Goal: Find specific page/section: Find specific page/section

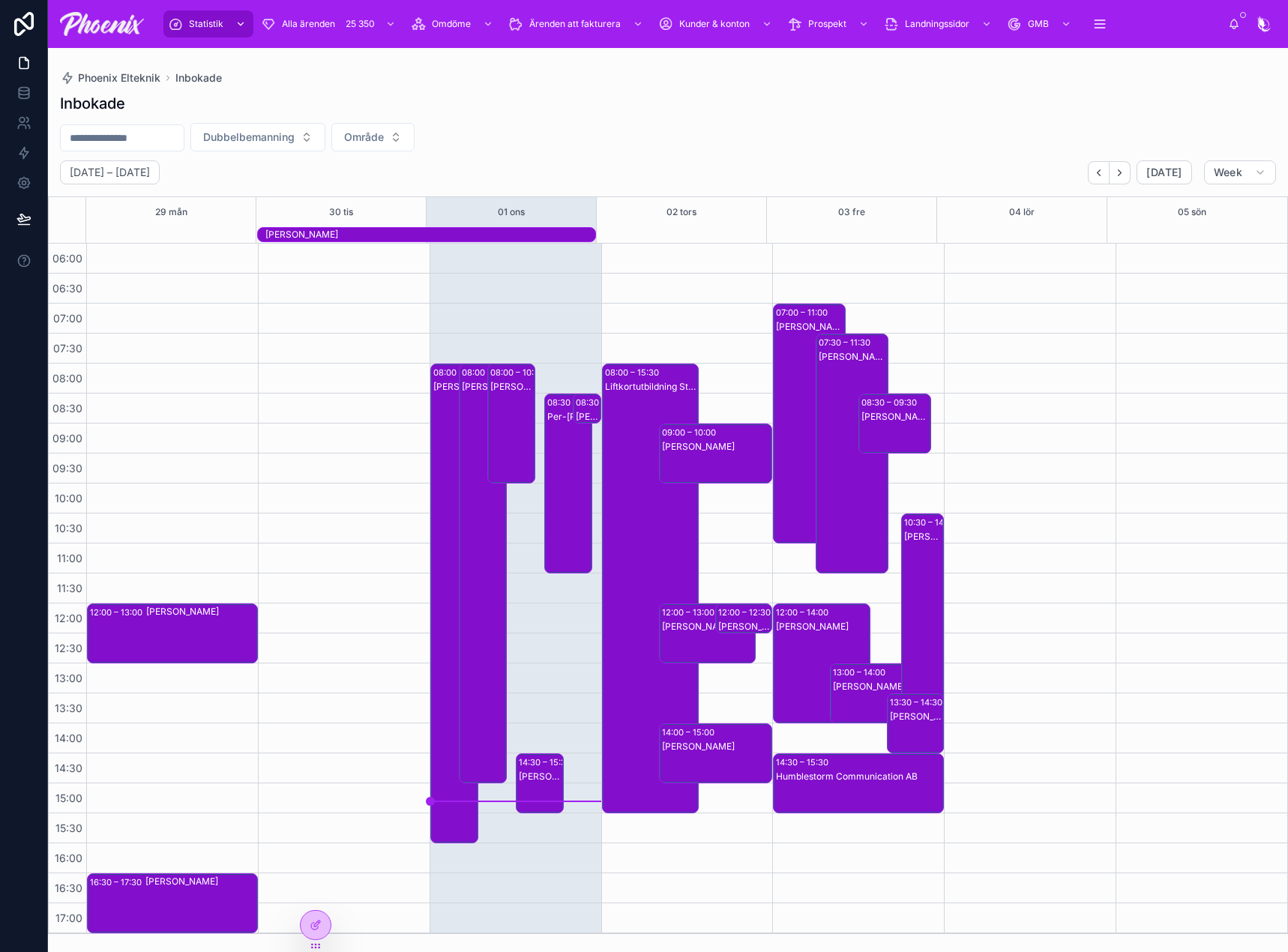
scroll to position [360, 0]
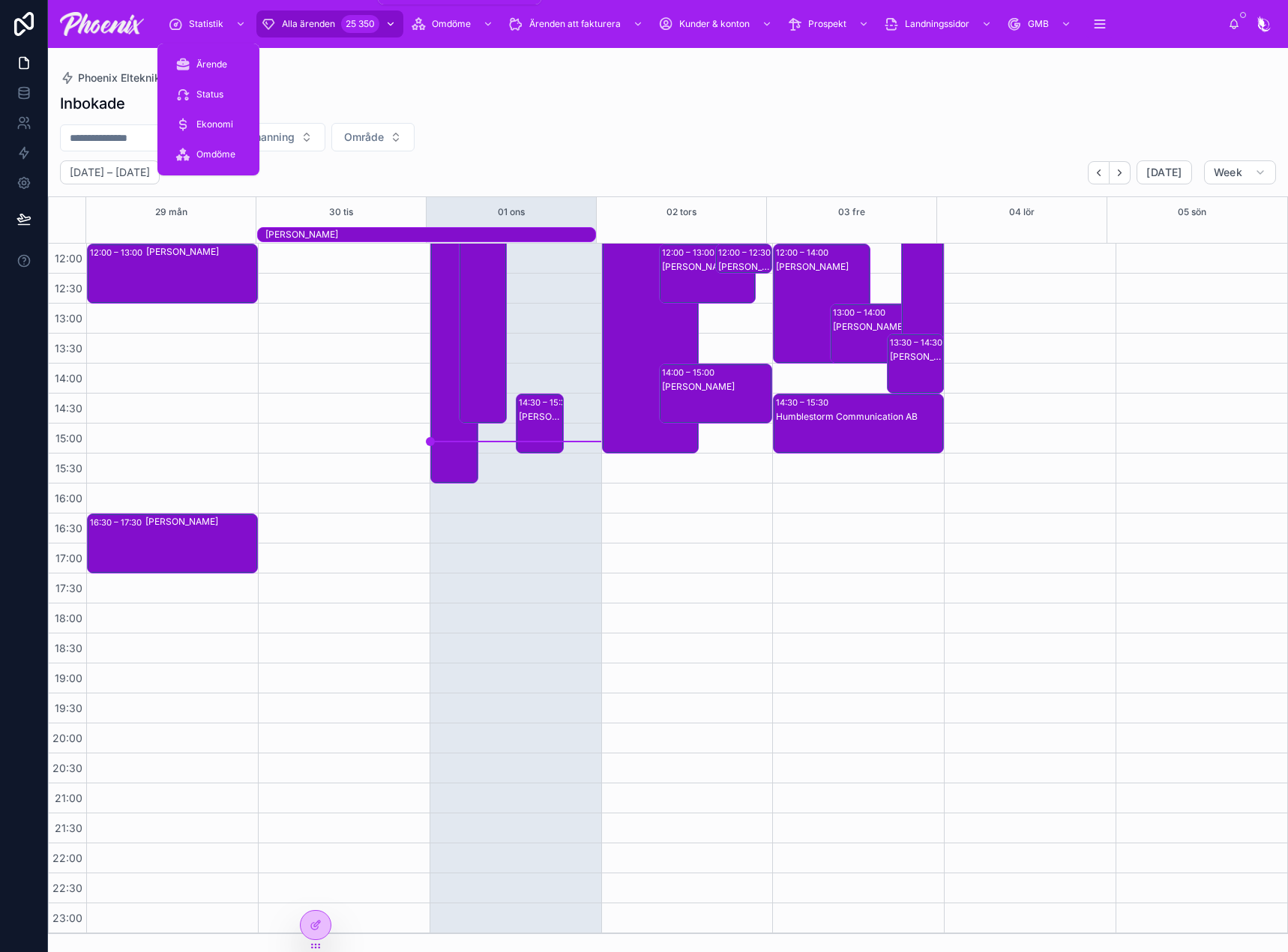
click at [336, 32] on div "Alla ärenden 25 350" at bounding box center [330, 24] width 138 height 24
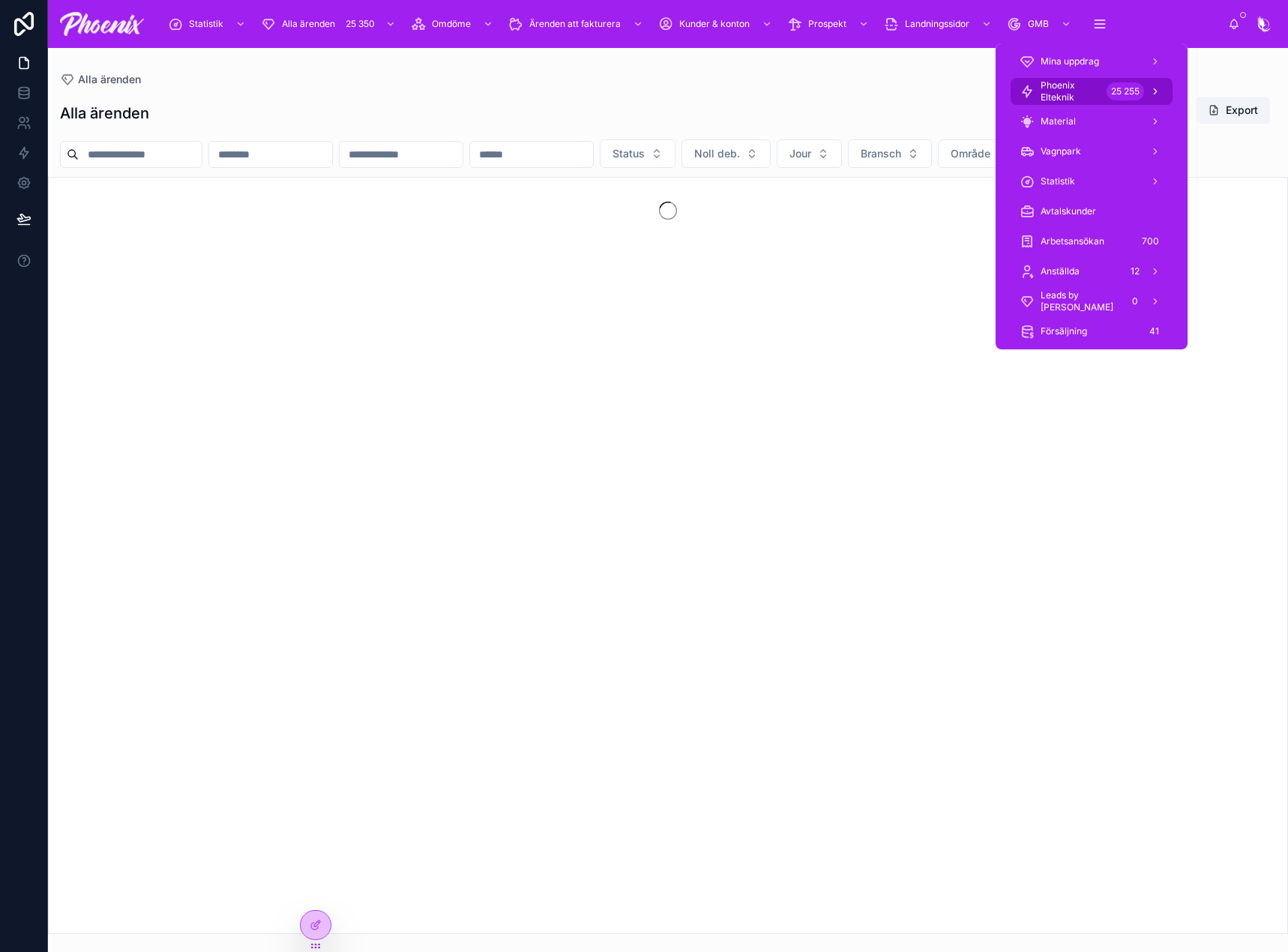
click at [1085, 90] on span "Phoenix Elteknik" at bounding box center [1070, 92] width 60 height 24
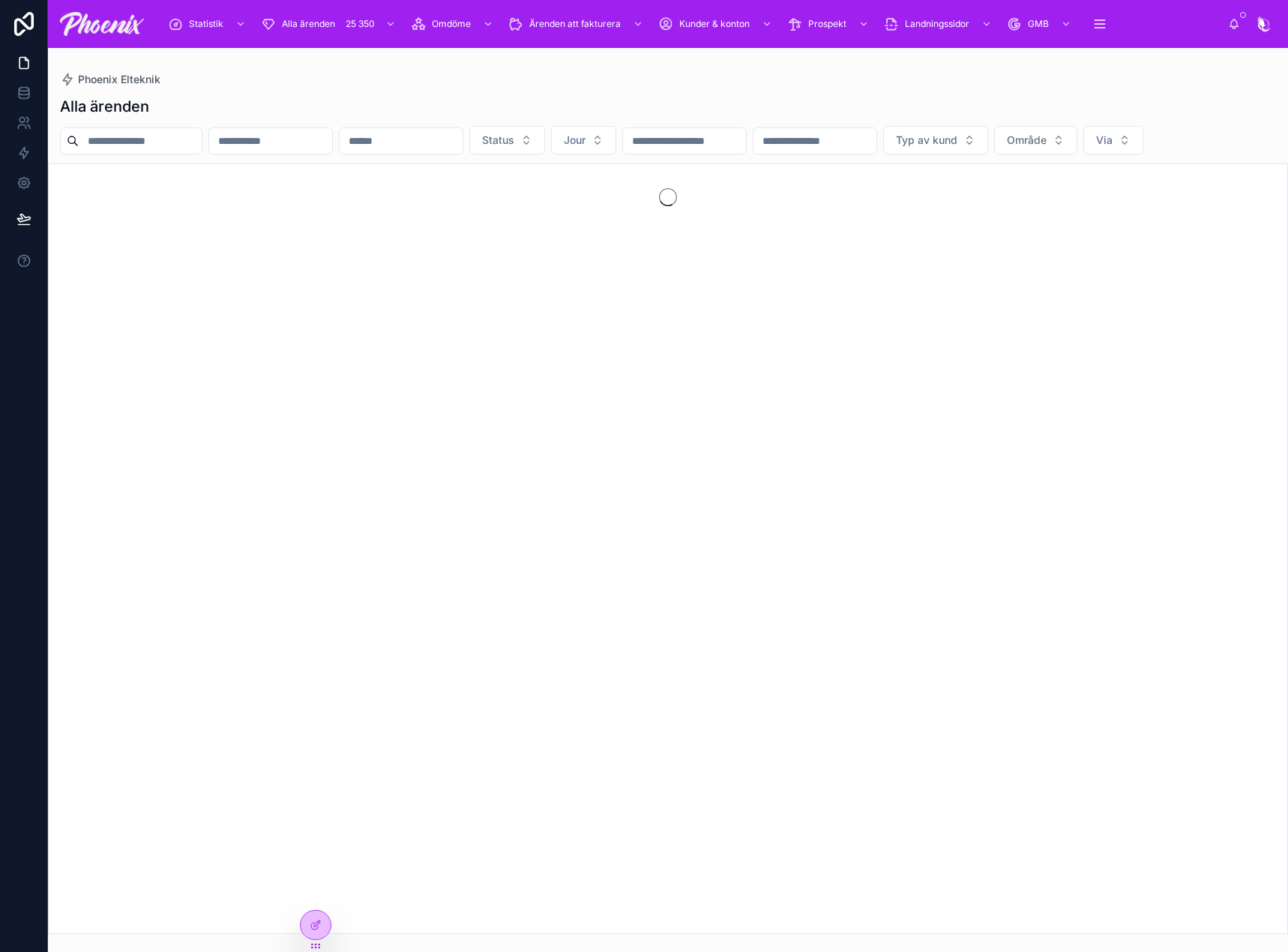
click at [180, 147] on input "text" at bounding box center [140, 140] width 123 height 21
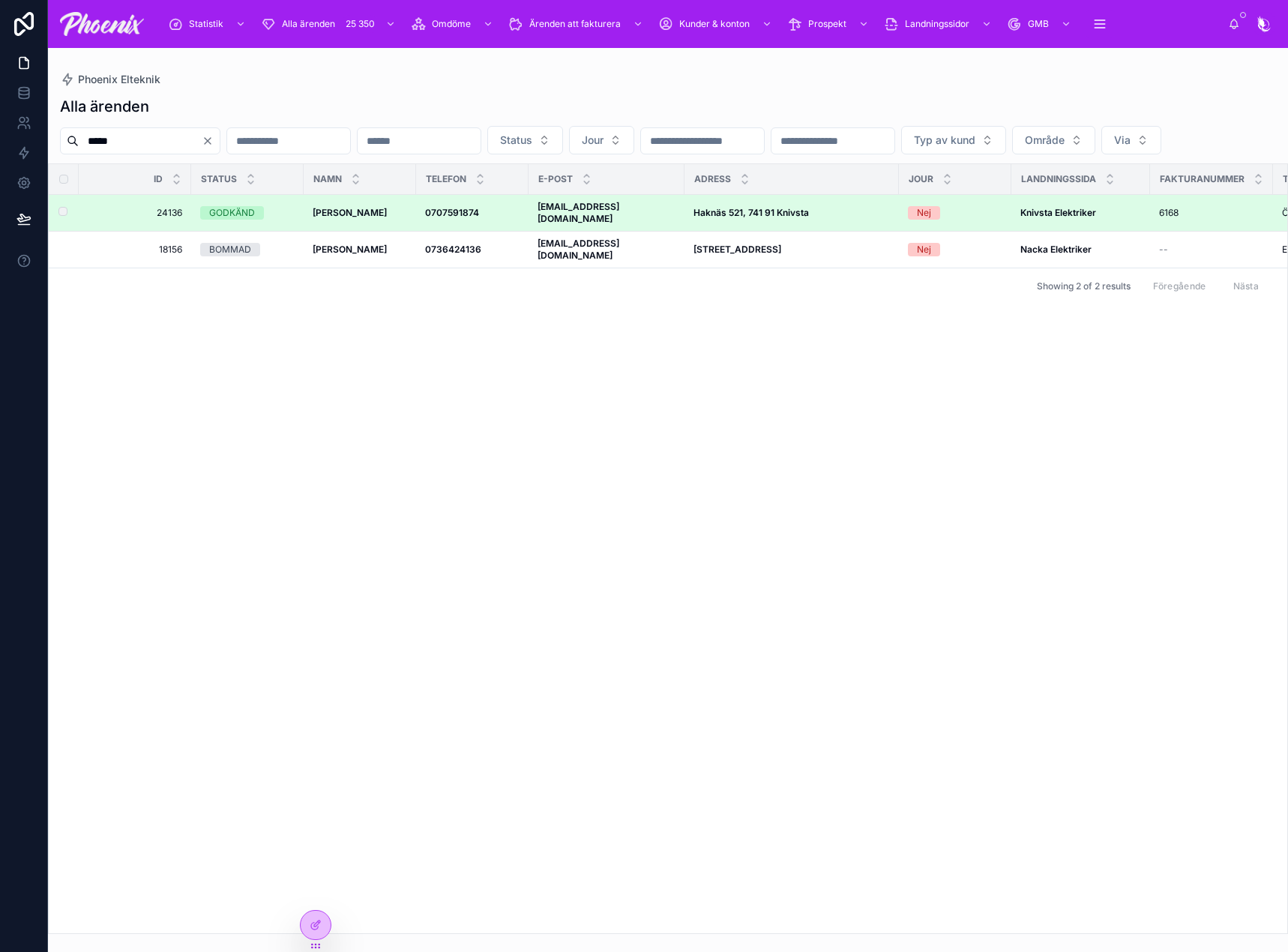
type input "*****"
click at [325, 231] on td "[PERSON_NAME] [PERSON_NAME]" at bounding box center [360, 213] width 113 height 37
click at [322, 219] on span "[PERSON_NAME]" at bounding box center [350, 212] width 74 height 12
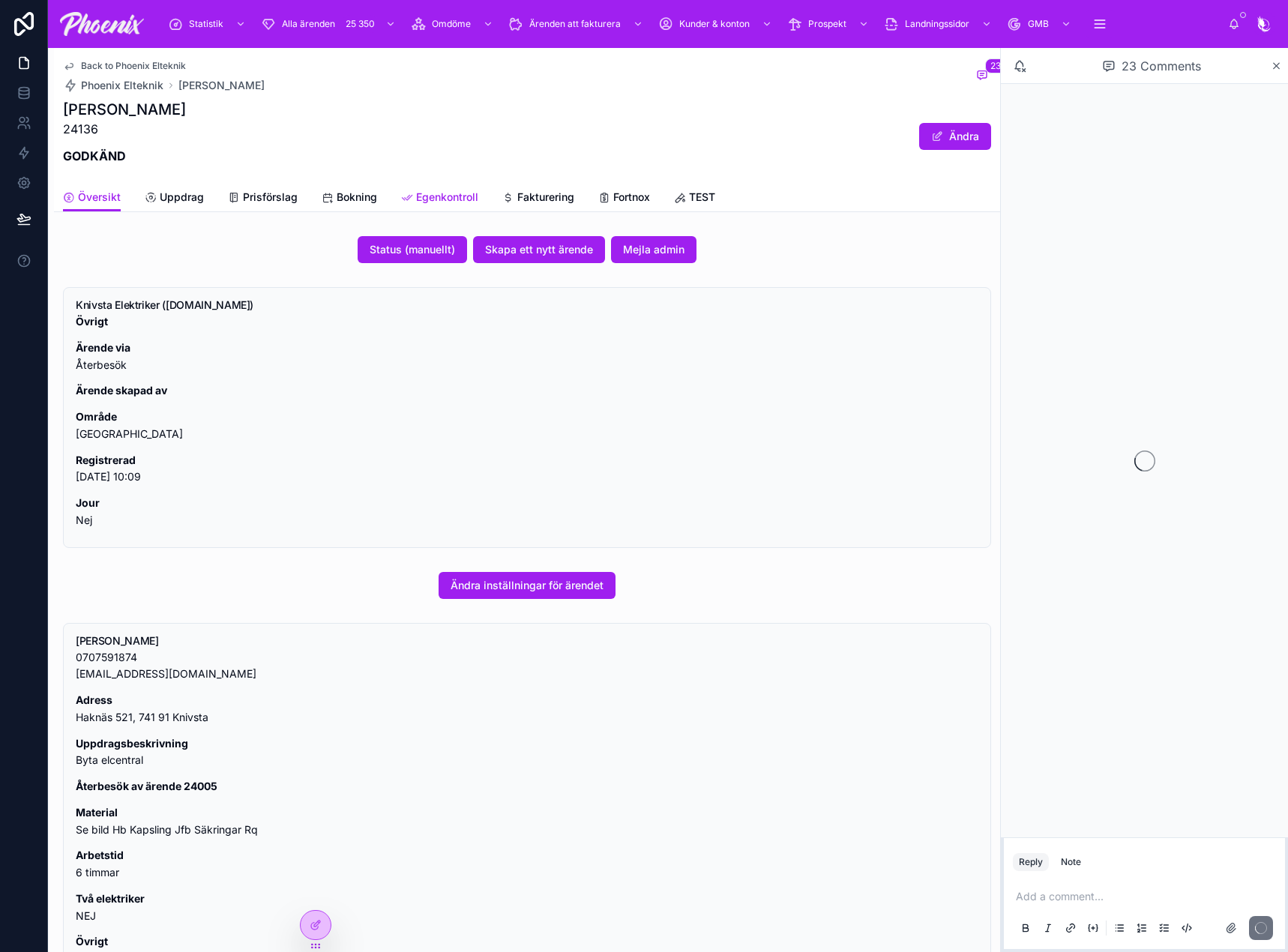
drag, startPoint x: 444, startPoint y: 180, endPoint x: 436, endPoint y: 205, distance: 26.2
click at [441, 184] on div "Back to Phoenix Elteknik Phoenix Elteknik [PERSON_NAME] 23 [PERSON_NAME] 24136 …" at bounding box center [527, 130] width 946 height 164
click at [436, 204] on link "Egenkontroll" at bounding box center [440, 199] width 77 height 30
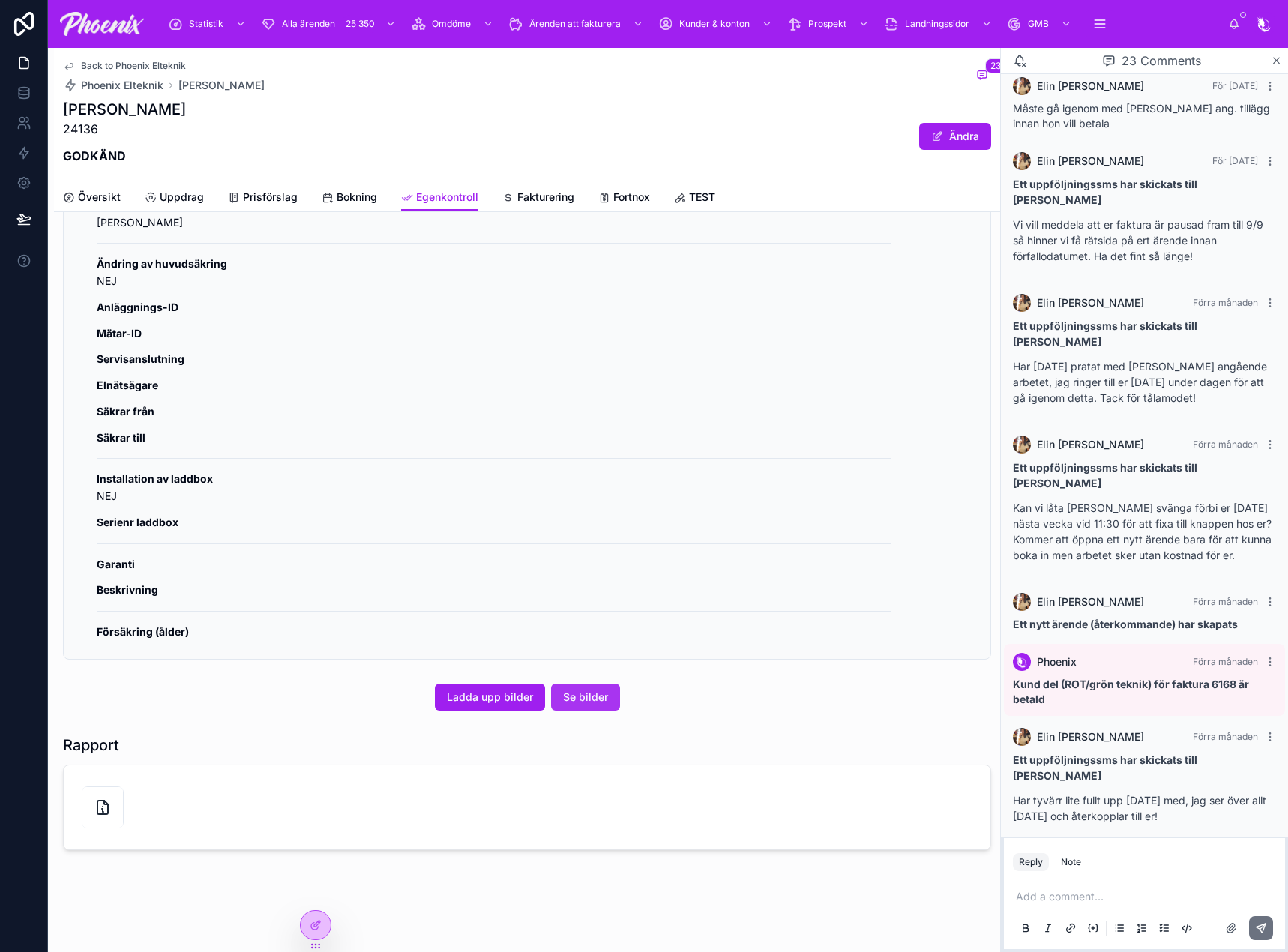
scroll to position [1409, 0]
click at [602, 697] on button "Se bilder" at bounding box center [586, 697] width 69 height 27
